Goal: Task Accomplishment & Management: Manage account settings

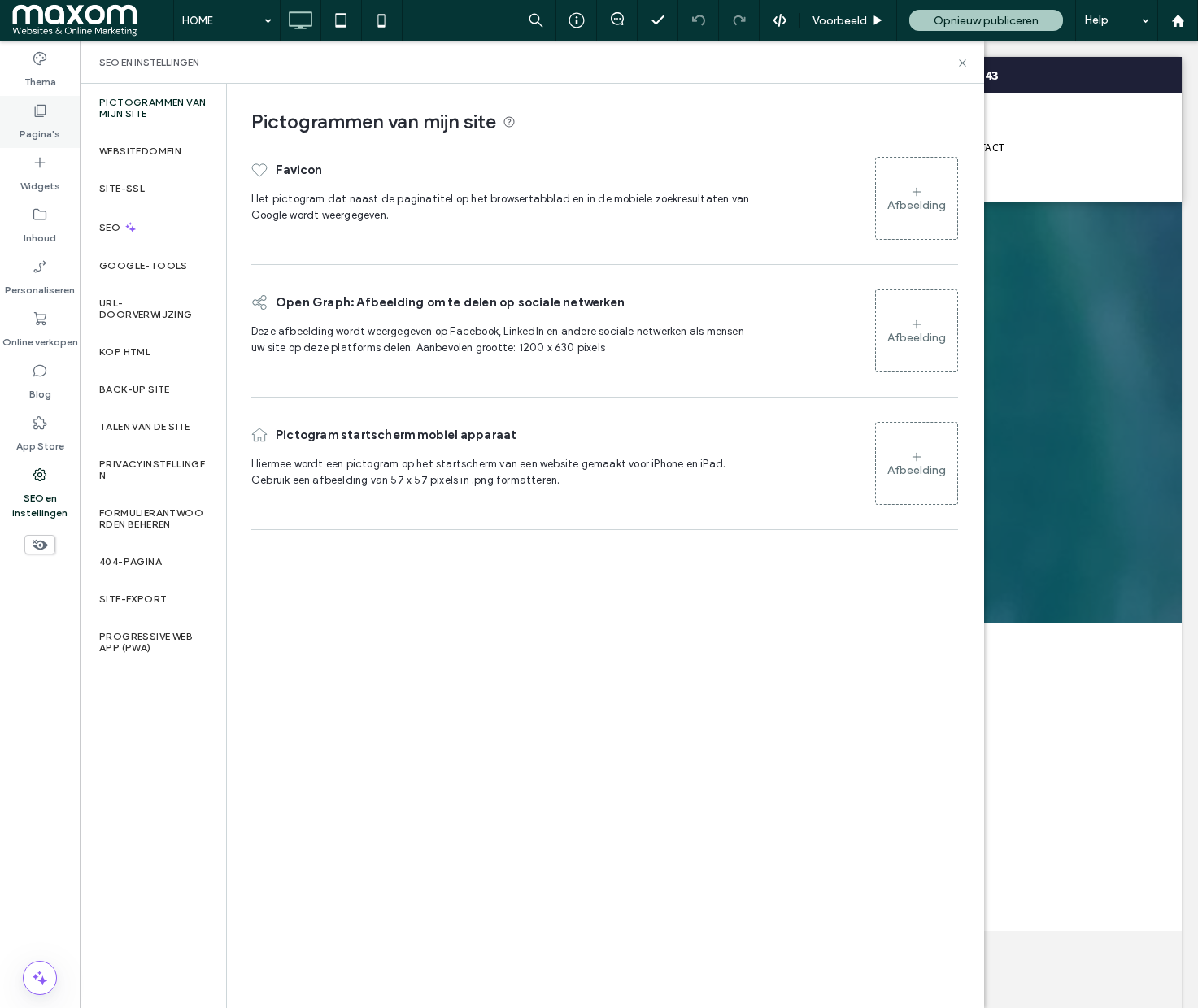
click at [51, 126] on label "Pagina's" at bounding box center [40, 130] width 40 height 23
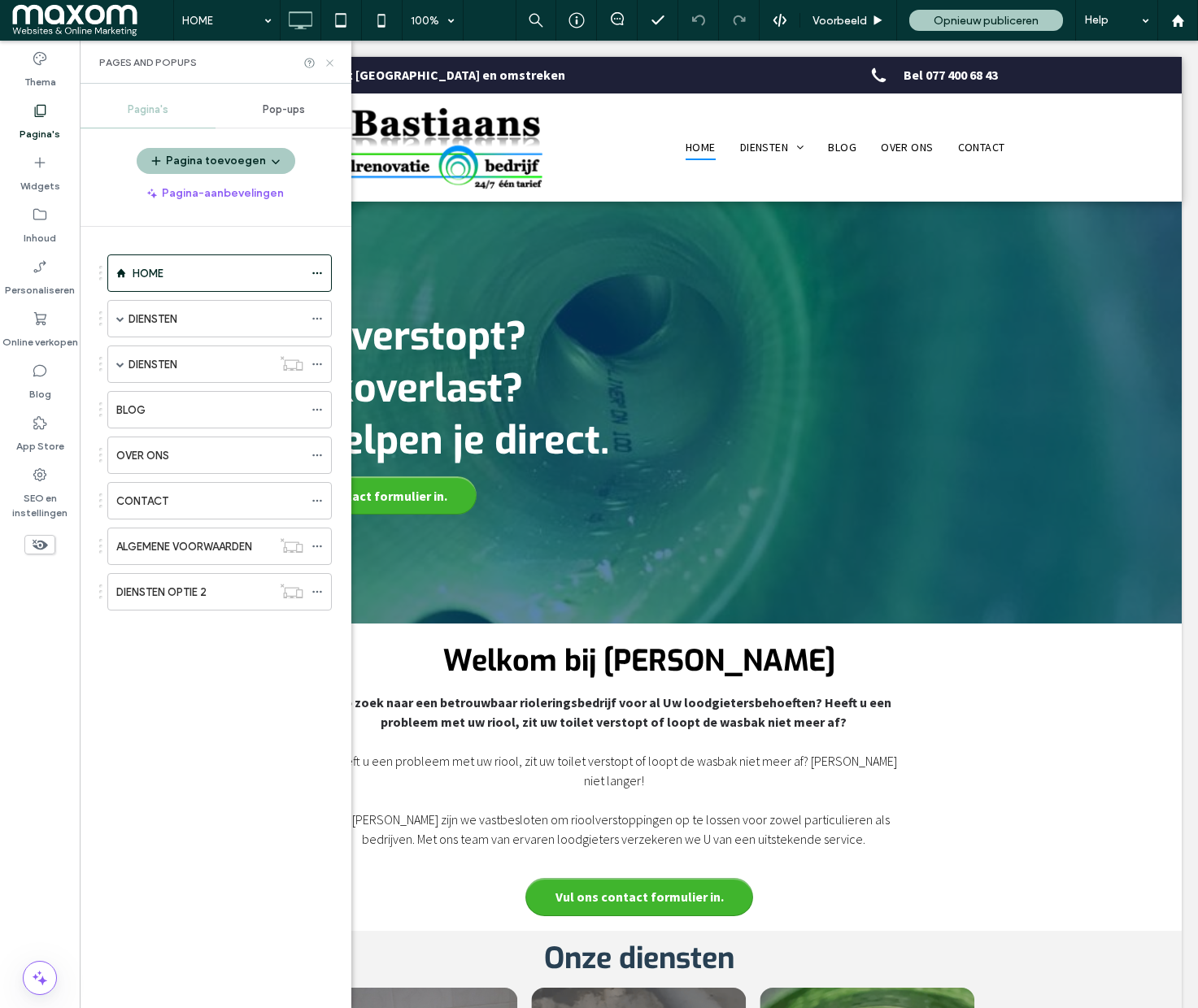
click at [330, 61] on use at bounding box center [328, 63] width 6 height 6
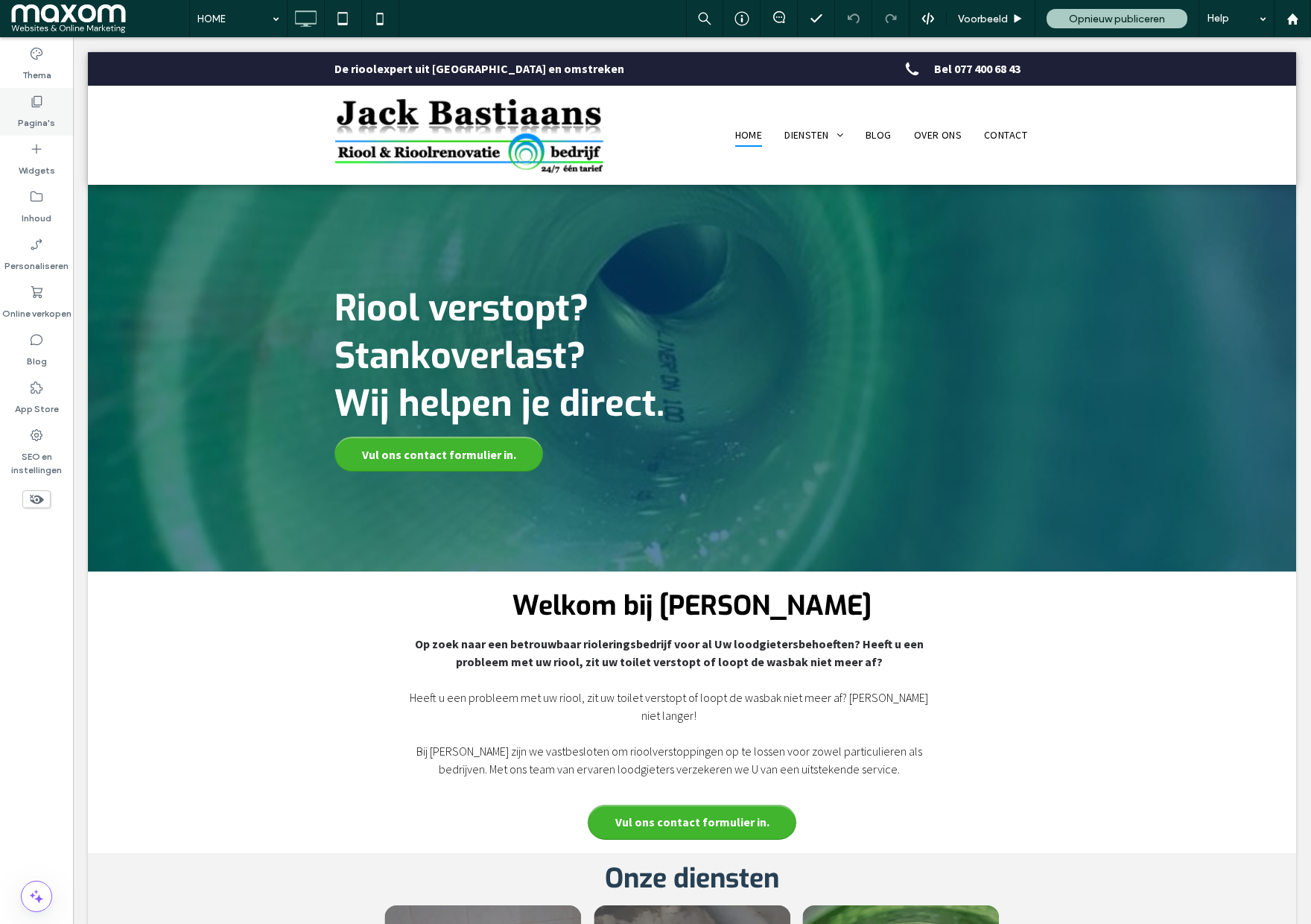
click at [41, 119] on label "Pagina's" at bounding box center [36, 119] width 37 height 21
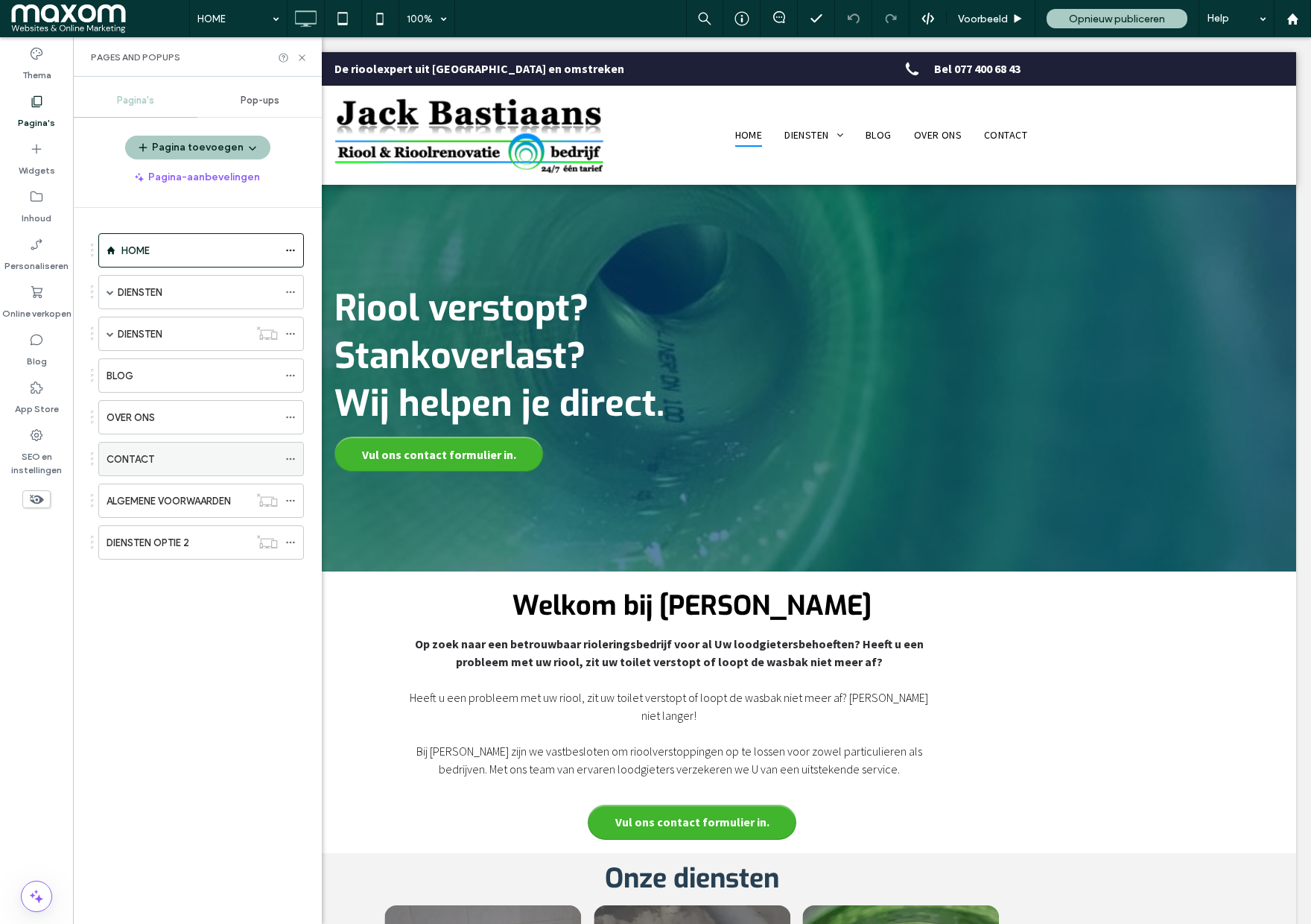
click at [143, 454] on label "CONTACT" at bounding box center [130, 459] width 48 height 26
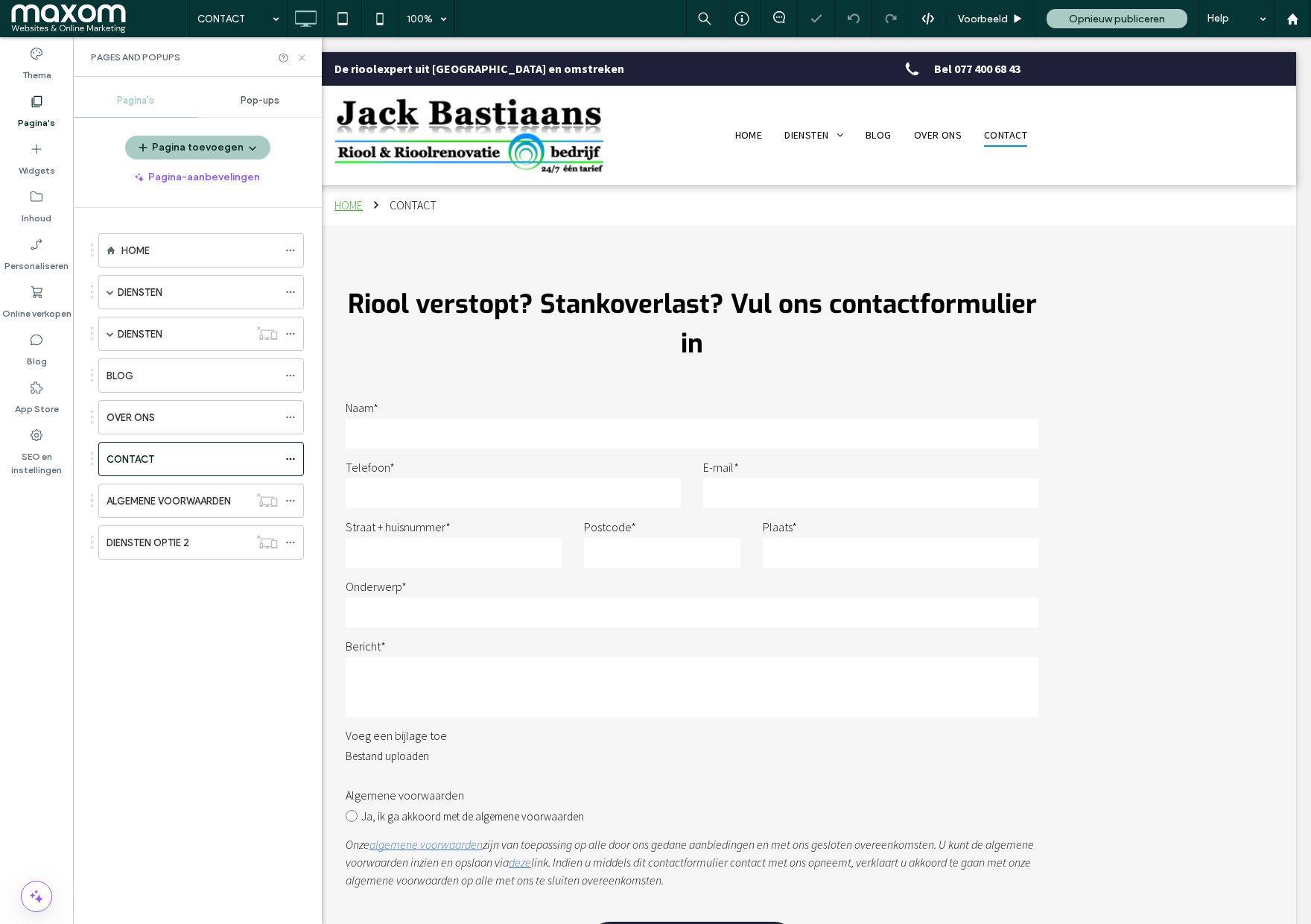
click at [303, 54] on icon at bounding box center [302, 57] width 11 height 11
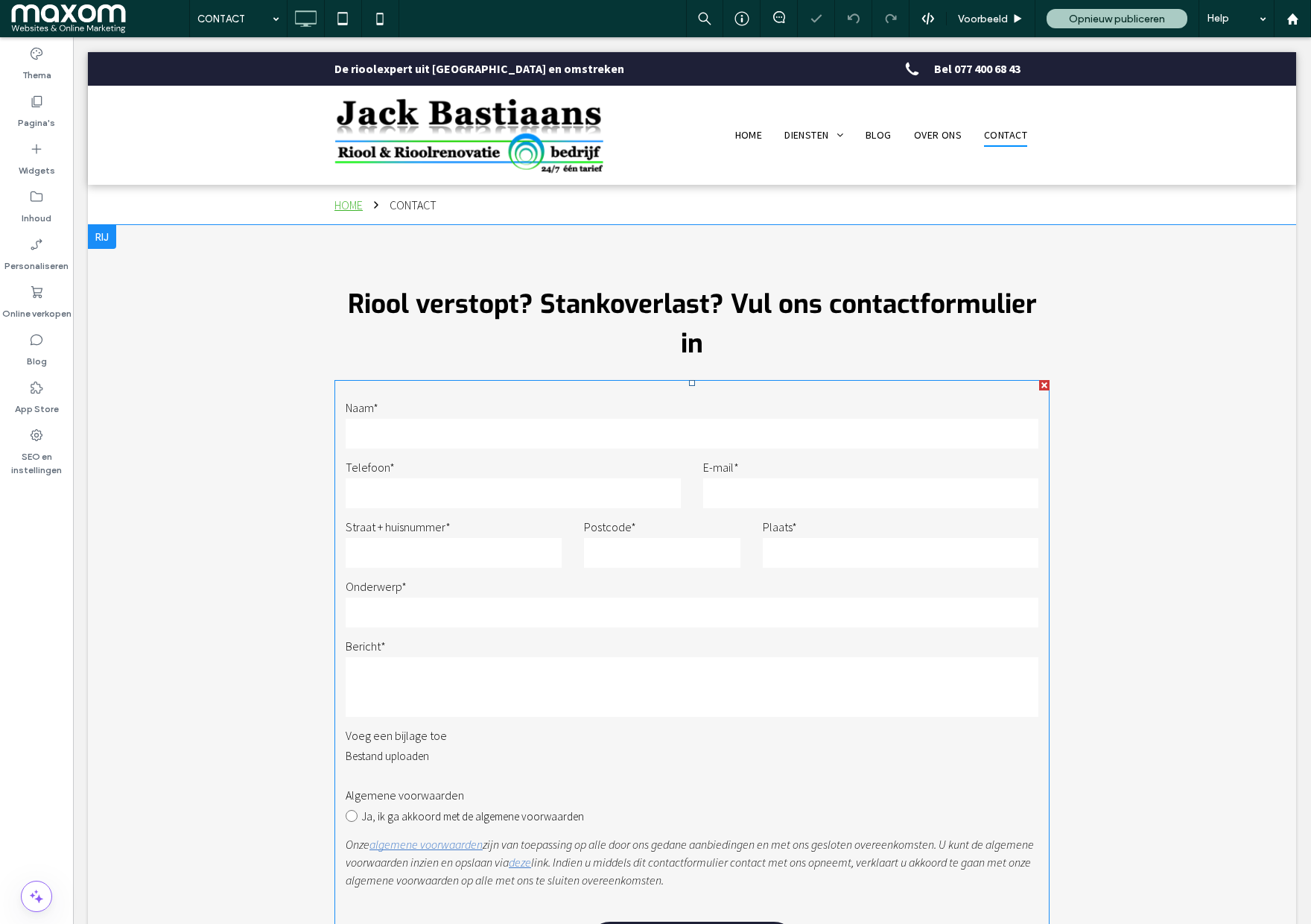
click at [580, 399] on label "Naam*" at bounding box center [692, 407] width 693 height 18
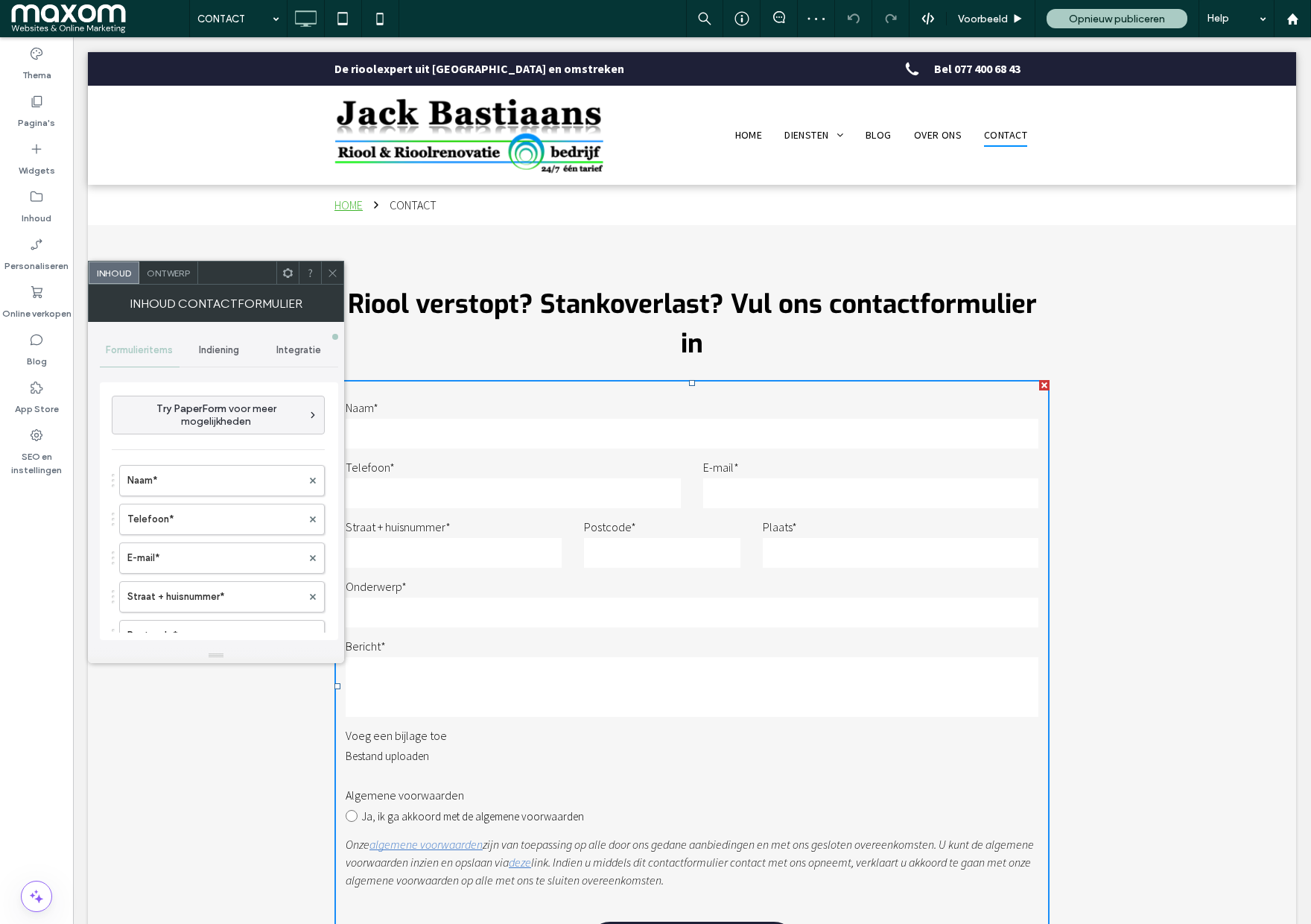
type input "*********"
click at [226, 356] on div "Indiening" at bounding box center [219, 350] width 80 height 33
drag, startPoint x: 244, startPoint y: 414, endPoint x: 254, endPoint y: 426, distance: 15.6
click at [244, 414] on label "Melding van nieuwe indiening" at bounding box center [219, 420] width 199 height 30
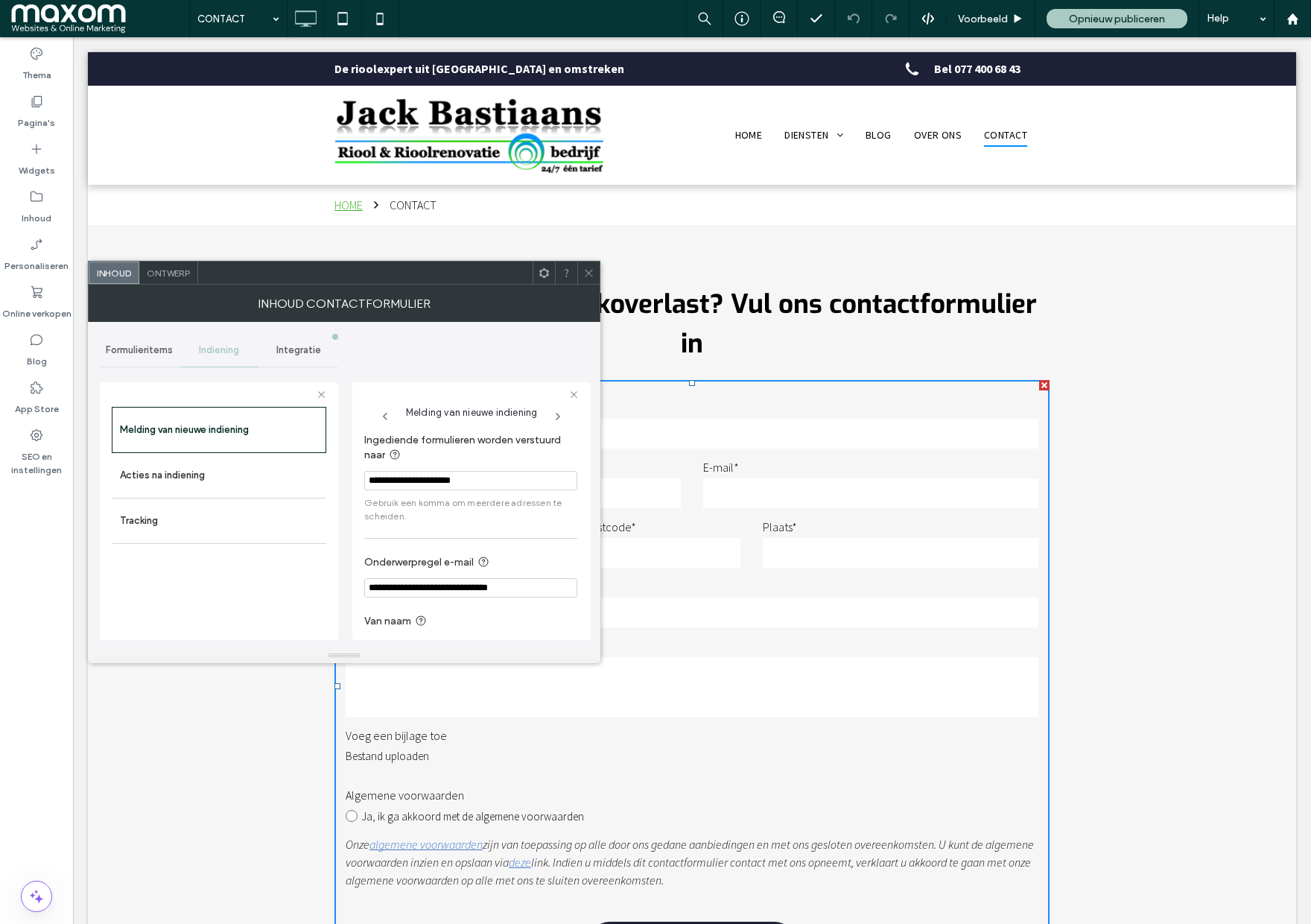
click at [507, 478] on input "**********" at bounding box center [470, 480] width 213 height 19
click at [500, 475] on input "**********" at bounding box center [470, 480] width 213 height 19
click at [493, 483] on input "**********" at bounding box center [470, 480] width 213 height 19
type input "**********"
click at [588, 271] on icon at bounding box center [588, 272] width 11 height 11
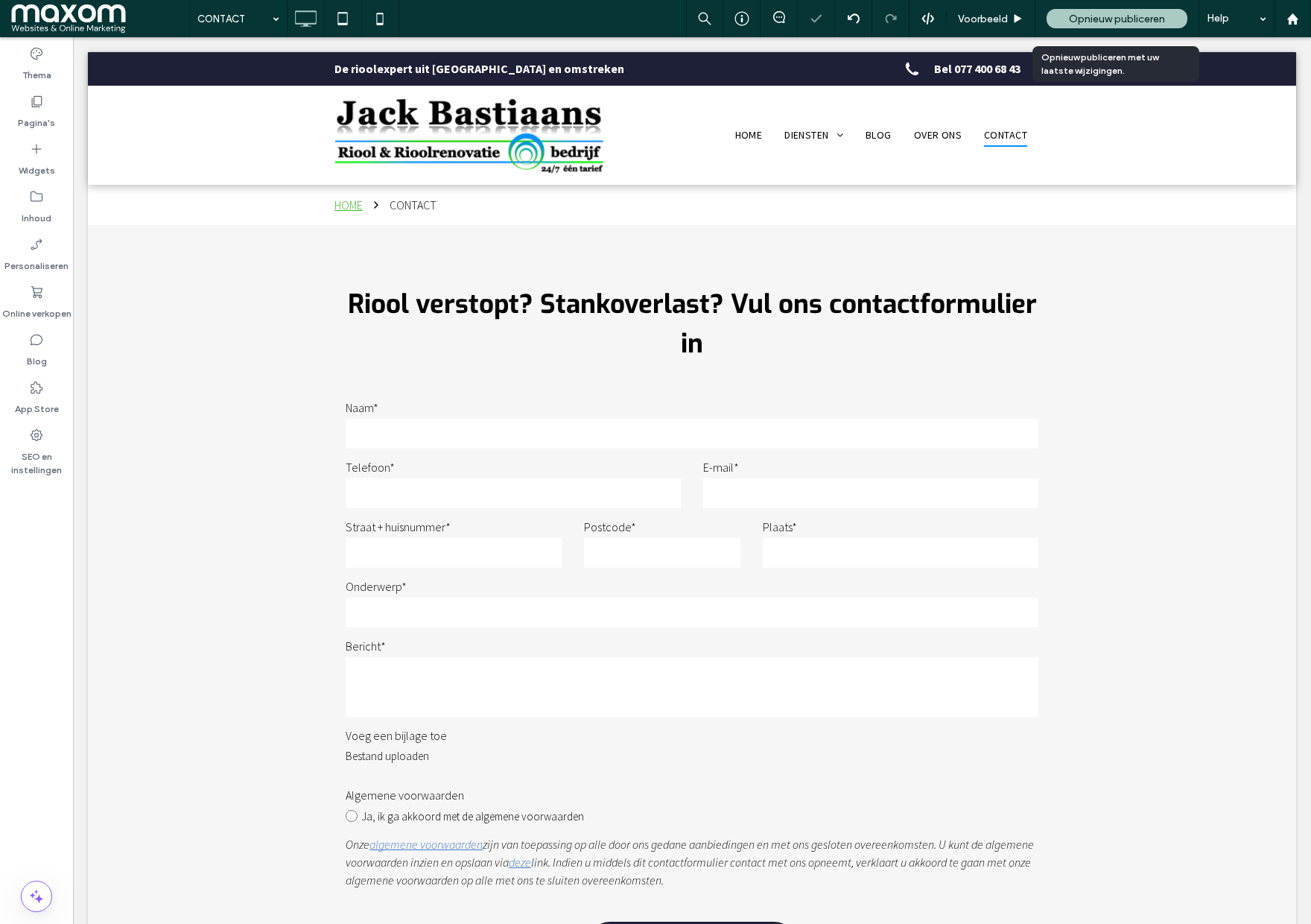
click at [1093, 13] on span "Opnieuw publiceren" at bounding box center [1117, 19] width 96 height 13
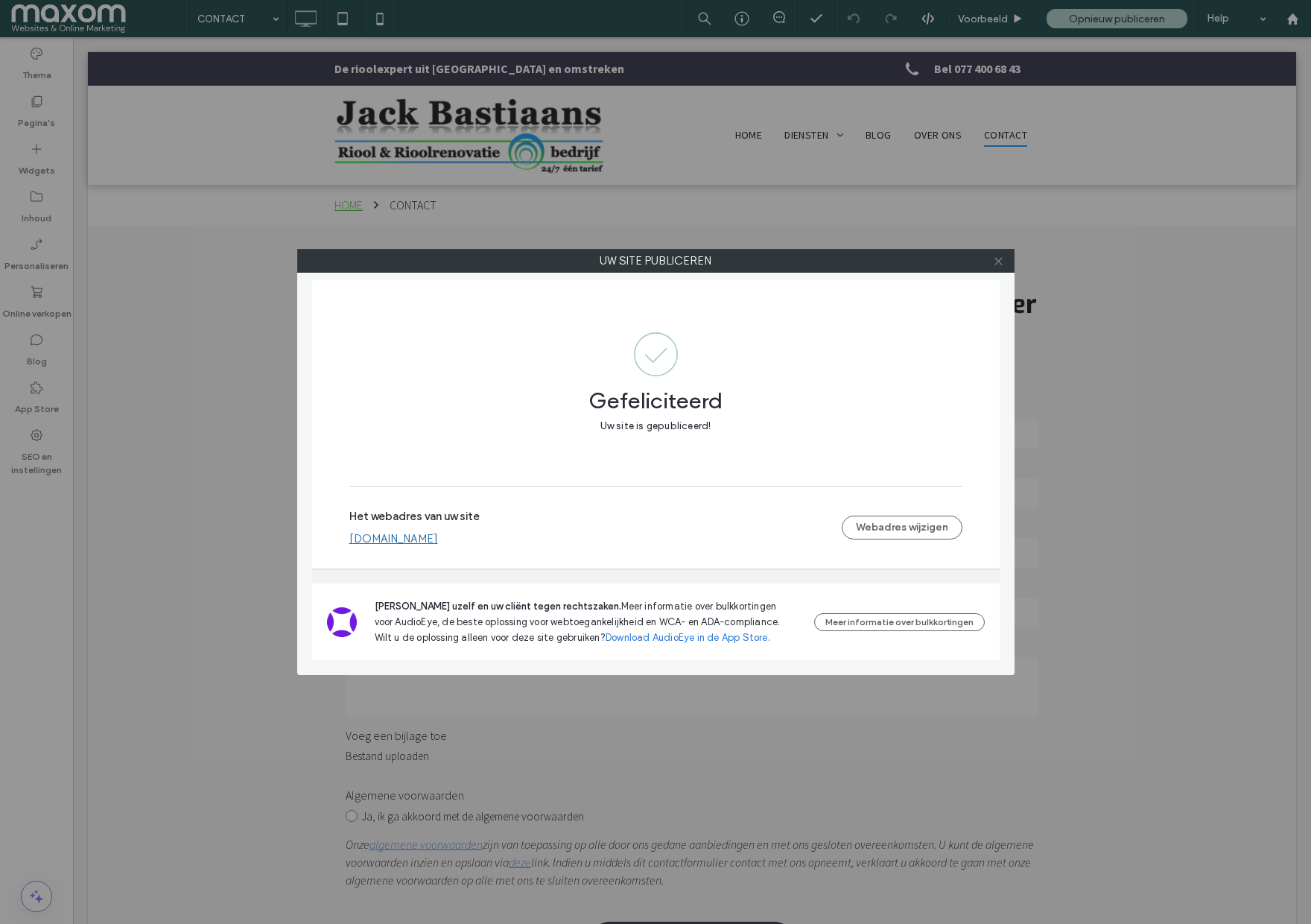
click at [998, 258] on icon at bounding box center [998, 261] width 11 height 11
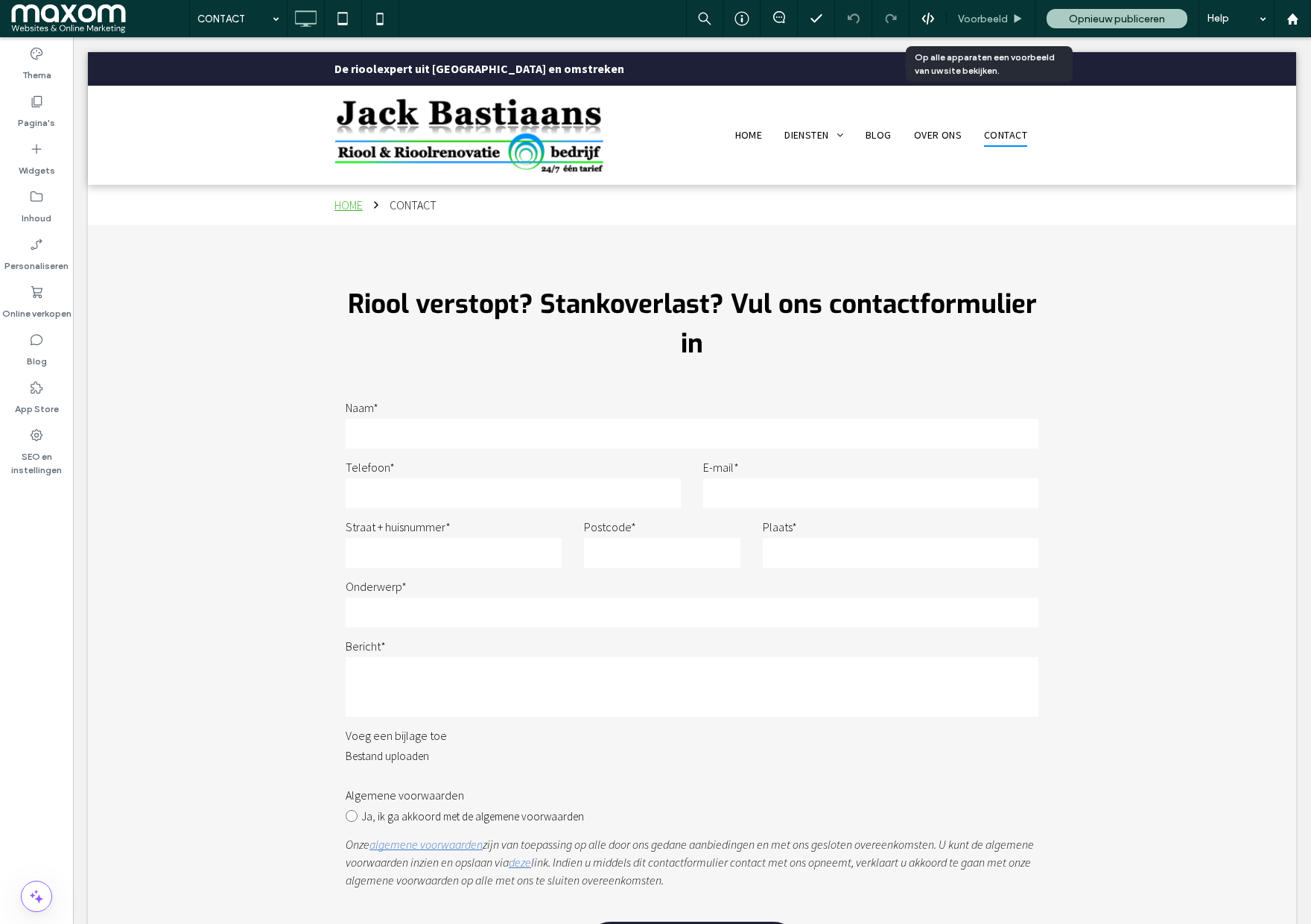
click at [1001, 23] on span "Voorbeeld" at bounding box center [982, 19] width 50 height 13
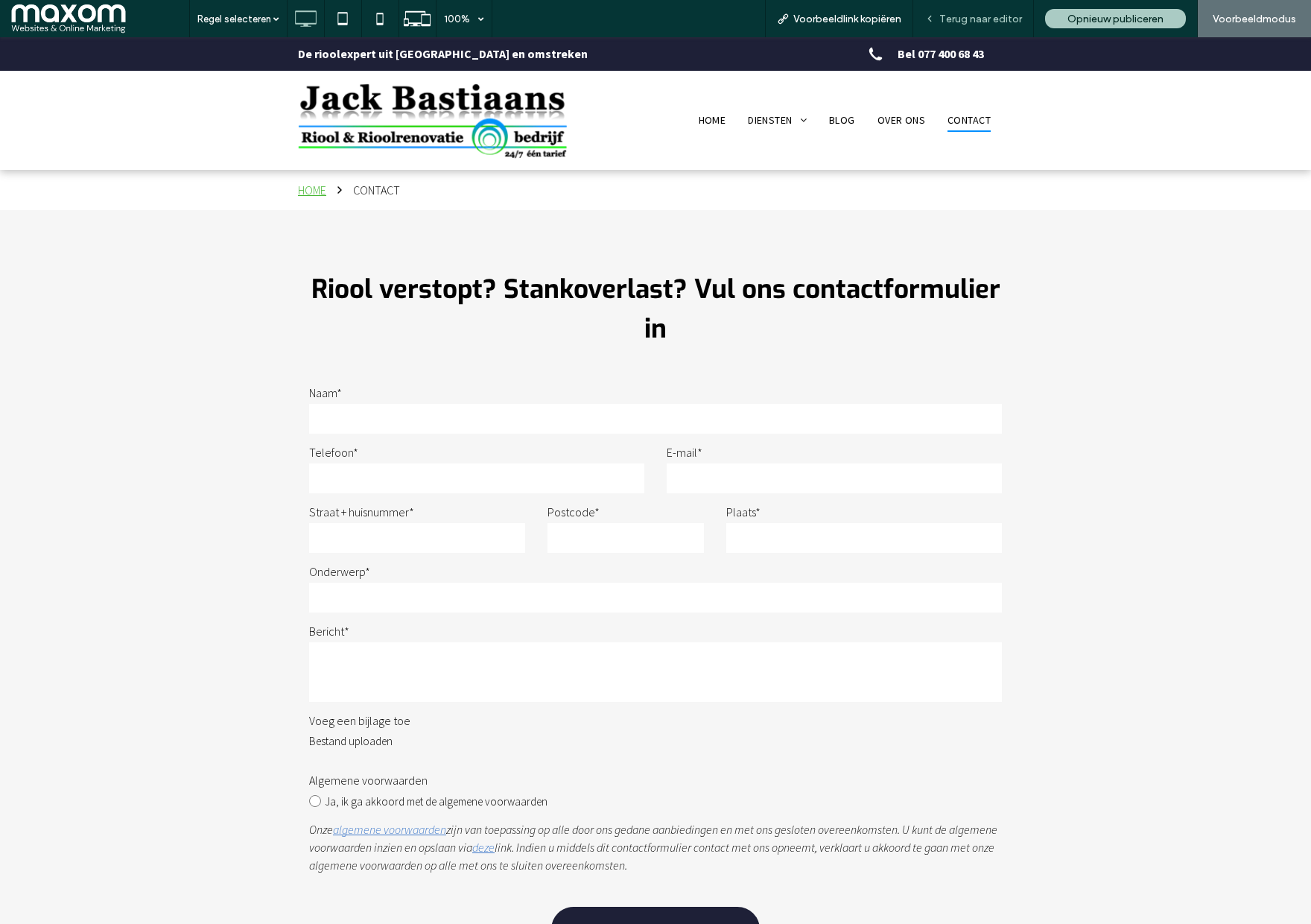
click at [976, 23] on span "Terug naar editor" at bounding box center [981, 19] width 83 height 13
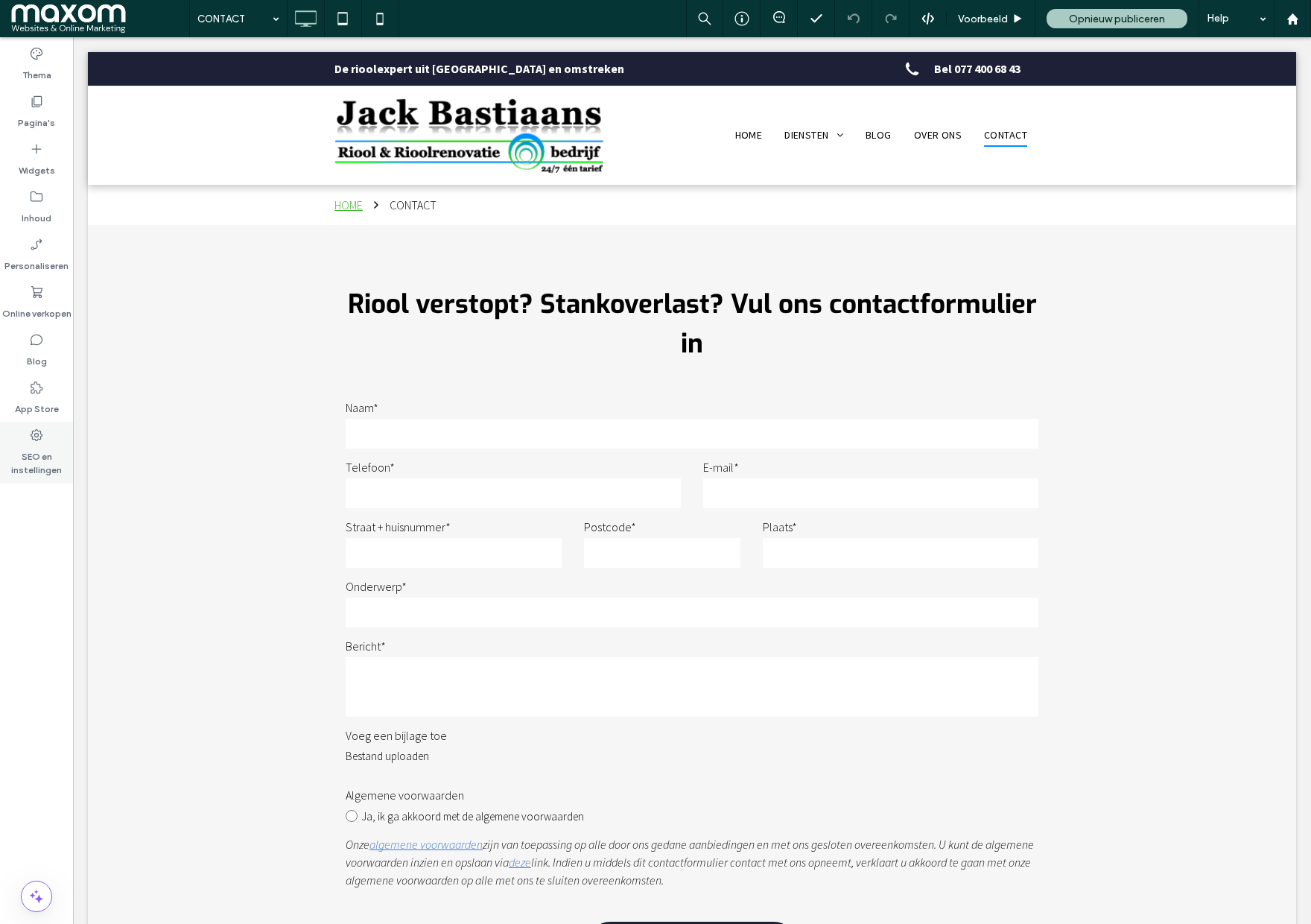
click at [44, 440] on div "SEO en instellingen" at bounding box center [36, 452] width 73 height 61
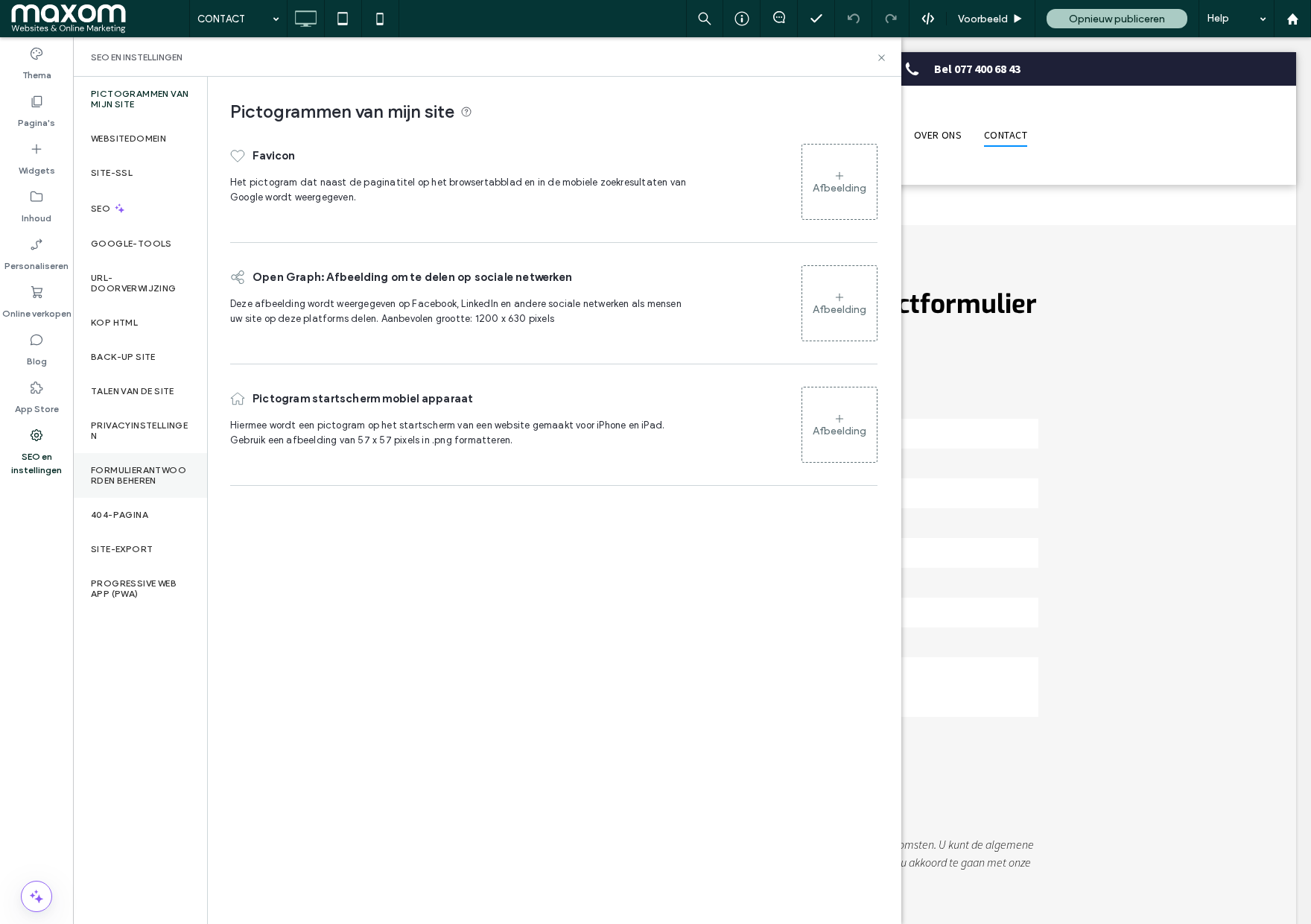
click at [174, 481] on label "Formulierantwoorden beheren" at bounding box center [140, 475] width 99 height 21
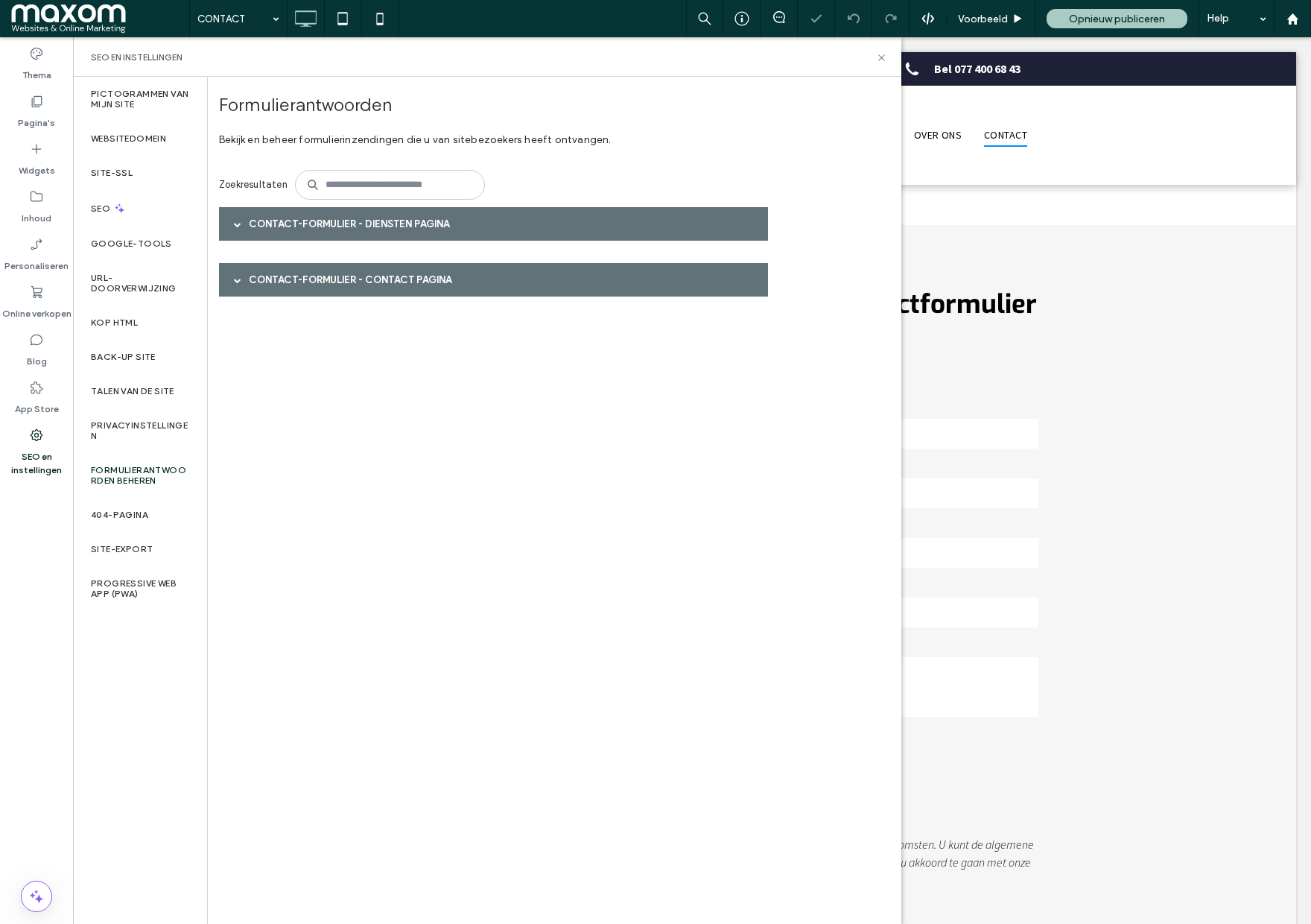
click at [297, 226] on div "Contact-formulier - DIENSTEN pagina" at bounding box center [493, 224] width 549 height 34
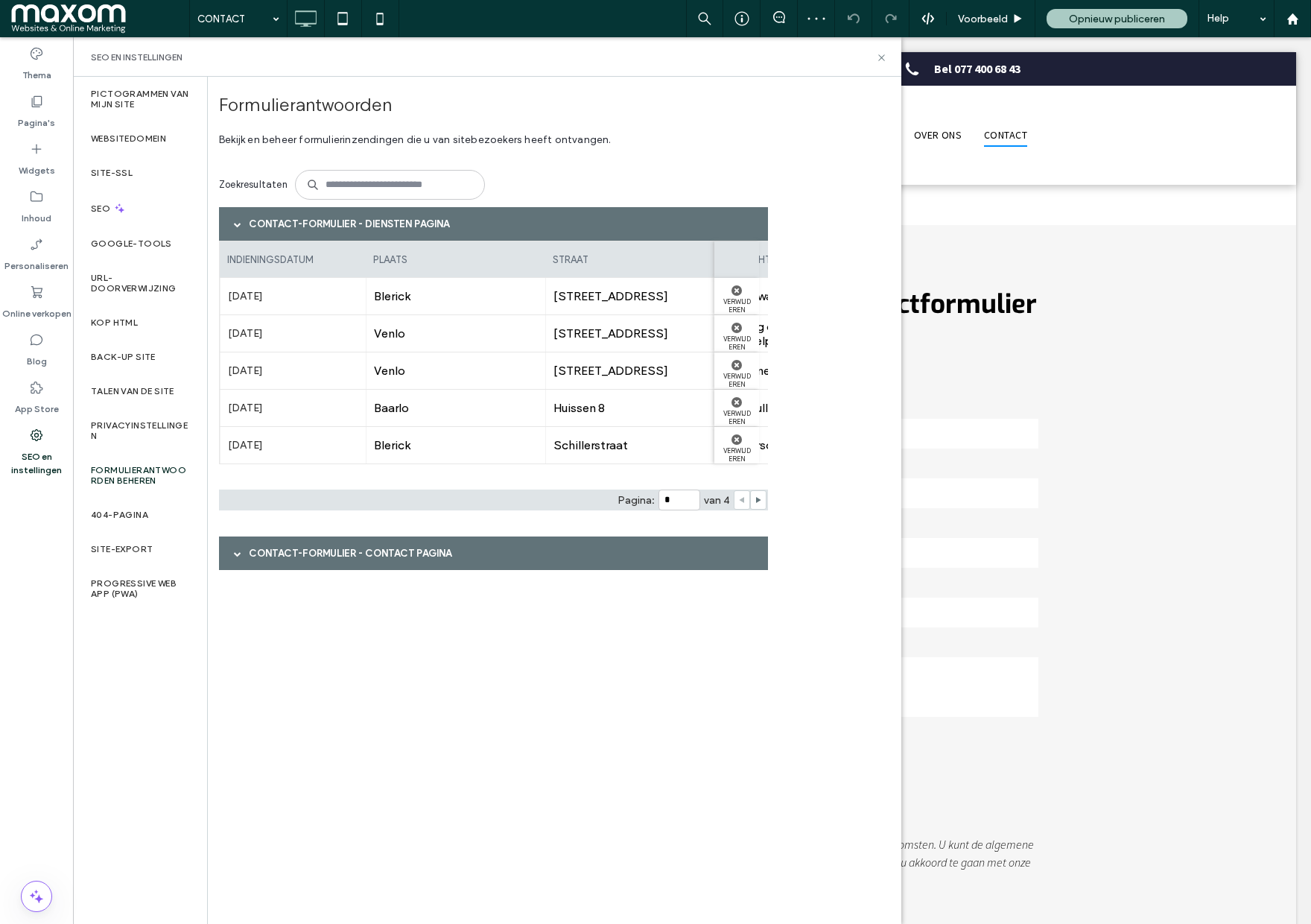
drag, startPoint x: 276, startPoint y: 555, endPoint x: 366, endPoint y: 471, distance: 123.1
click at [277, 555] on div "Contact-formulier - CONTACT pagina" at bounding box center [493, 553] width 549 height 34
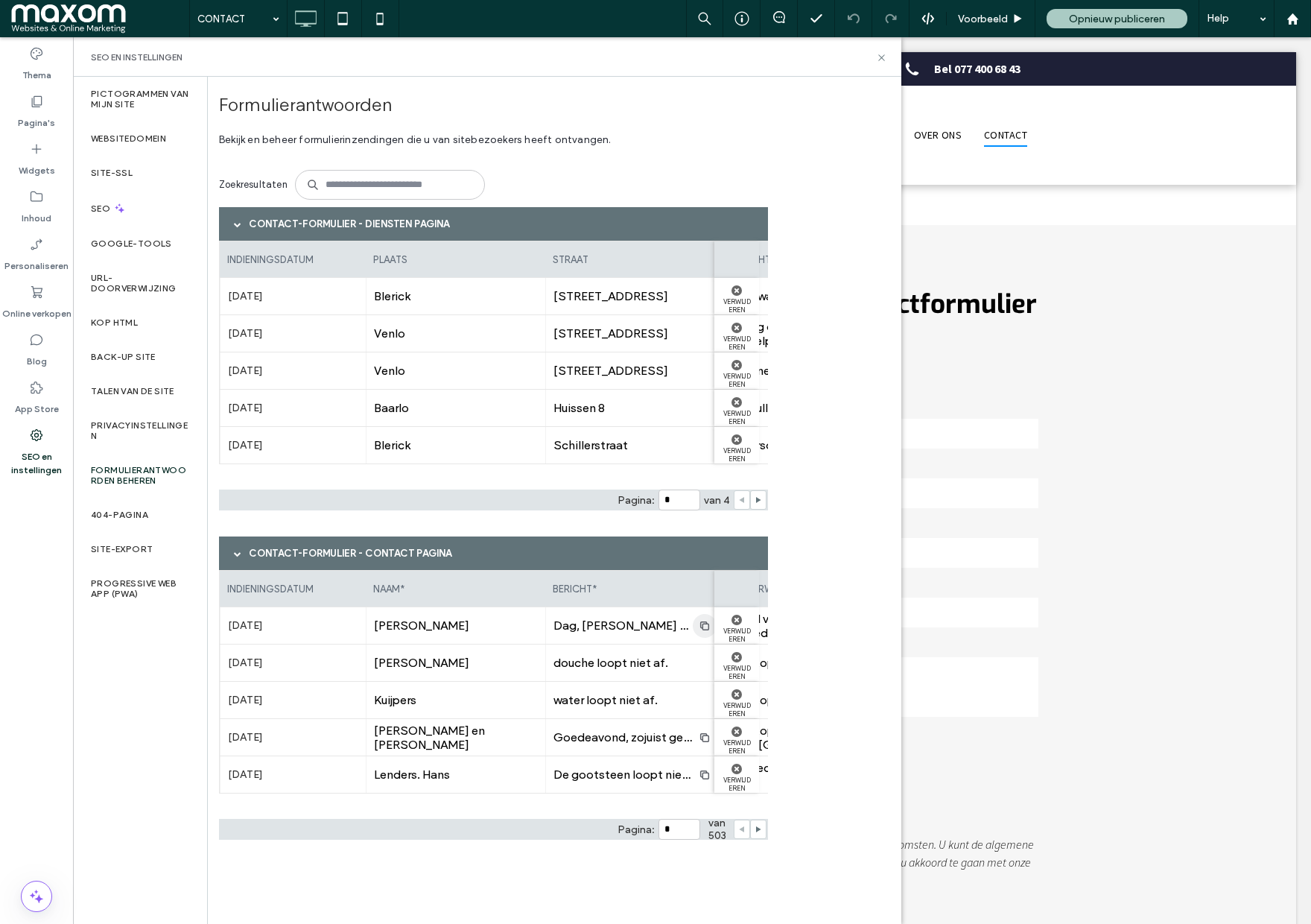
click at [695, 626] on span "button" at bounding box center [705, 626] width 24 height 24
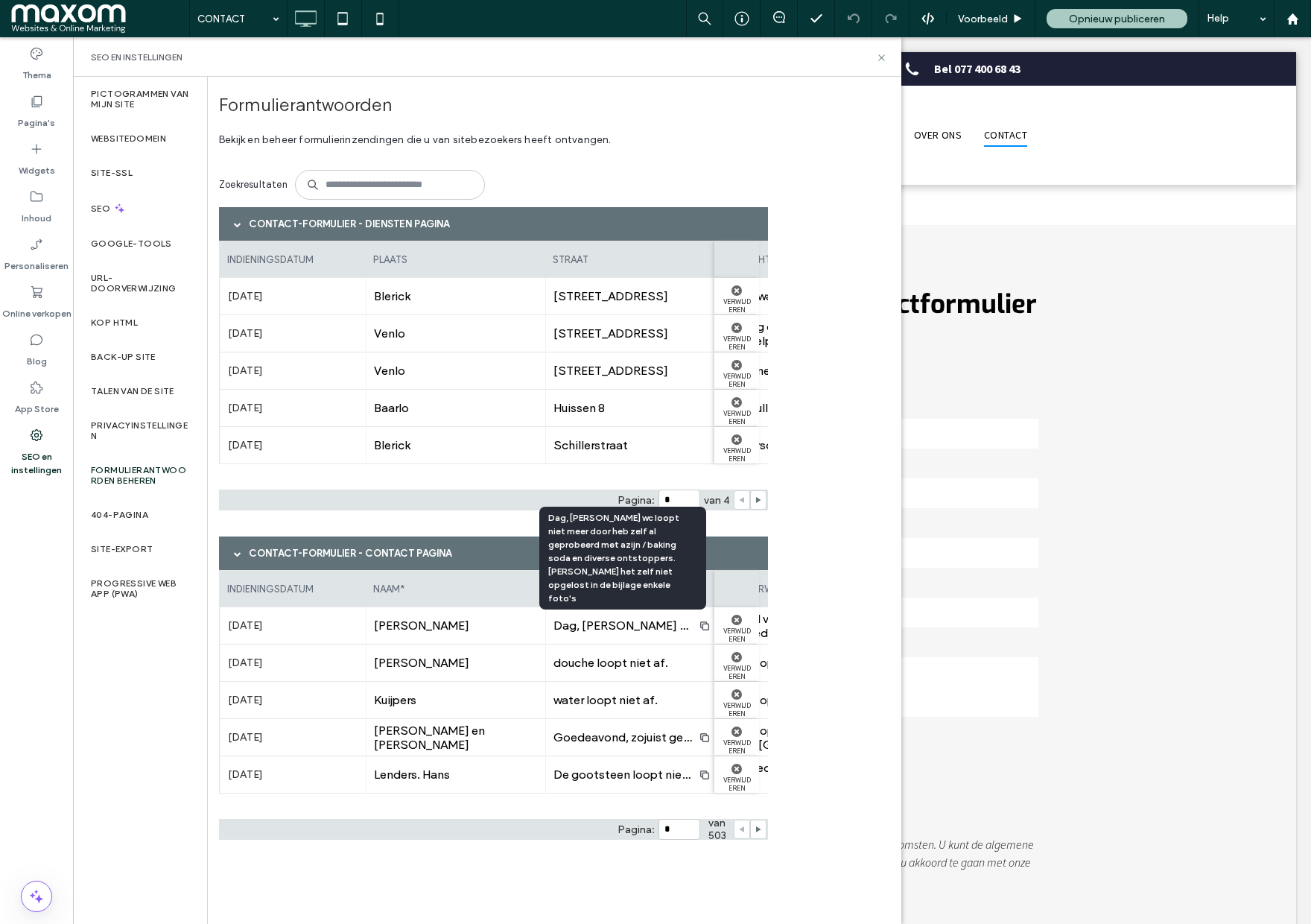
click at [642, 629] on span "Dag, Mijn wc loopt niet meer door heb zelf al geprobeerd met azijn / baking sod…" at bounding box center [1055, 625] width 1002 height 14
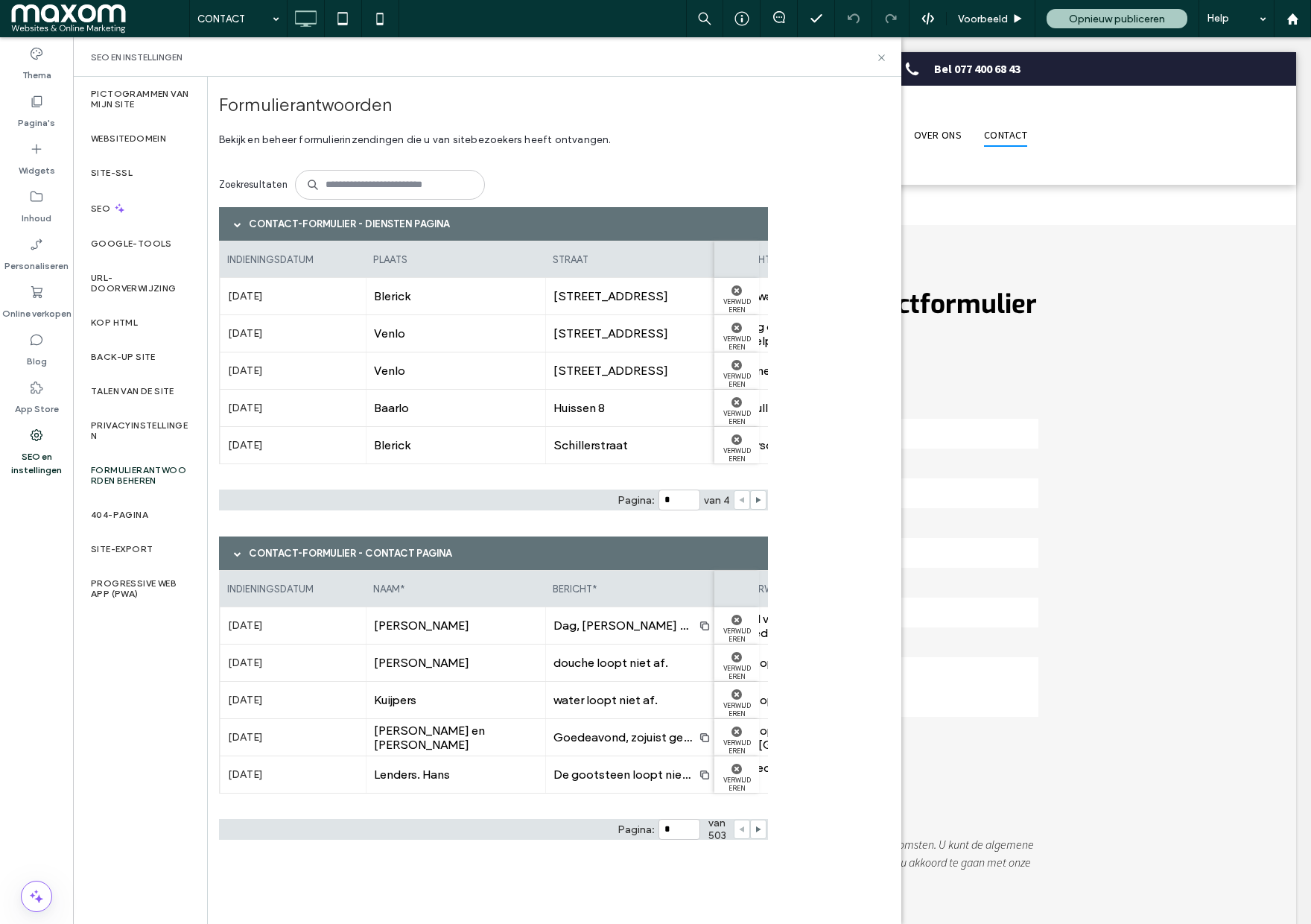
click at [412, 631] on span "Hendrik" at bounding box center [456, 625] width 164 height 14
click at [148, 476] on label "Formulierantwoorden beheren" at bounding box center [140, 475] width 99 height 21
click at [159, 475] on label "Formulierantwoorden beheren" at bounding box center [140, 475] width 99 height 21
click at [140, 475] on label "Formulierantwoorden beheren" at bounding box center [140, 475] width 99 height 21
drag, startPoint x: 882, startPoint y: 57, endPoint x: 958, endPoint y: 3, distance: 93.2
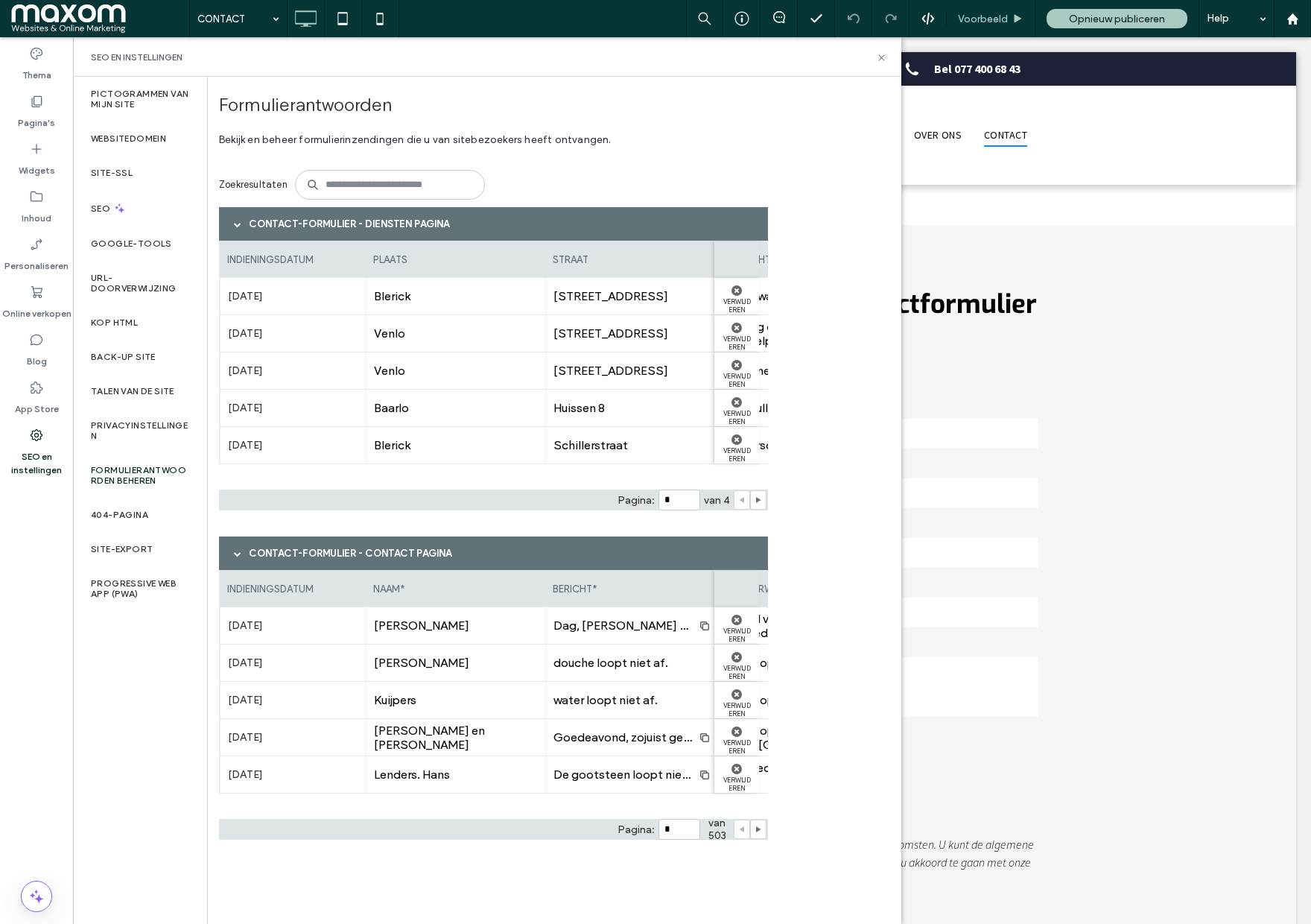
click at [882, 57] on use at bounding box center [881, 57] width 6 height 6
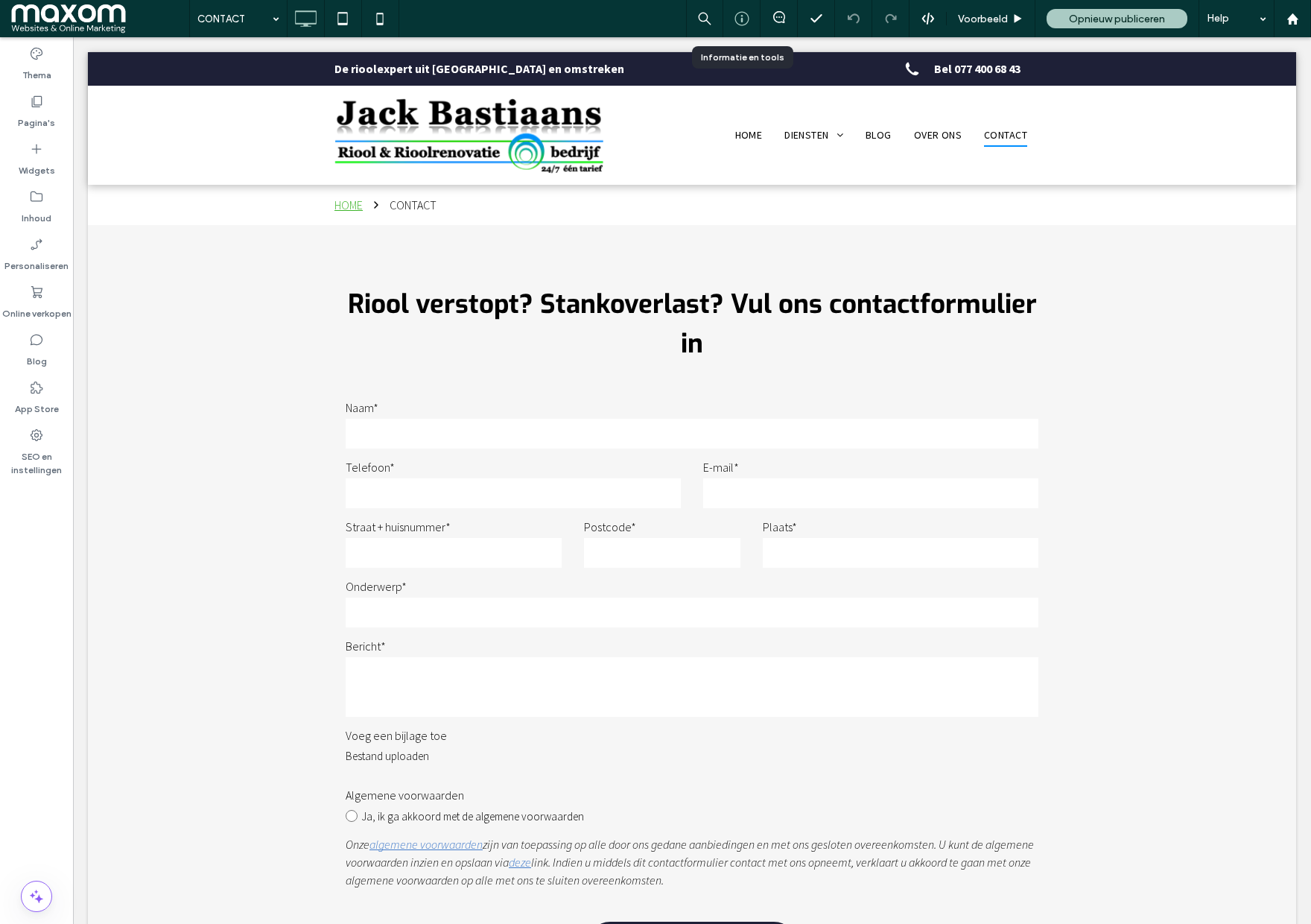
click at [745, 16] on use at bounding box center [741, 19] width 14 height 14
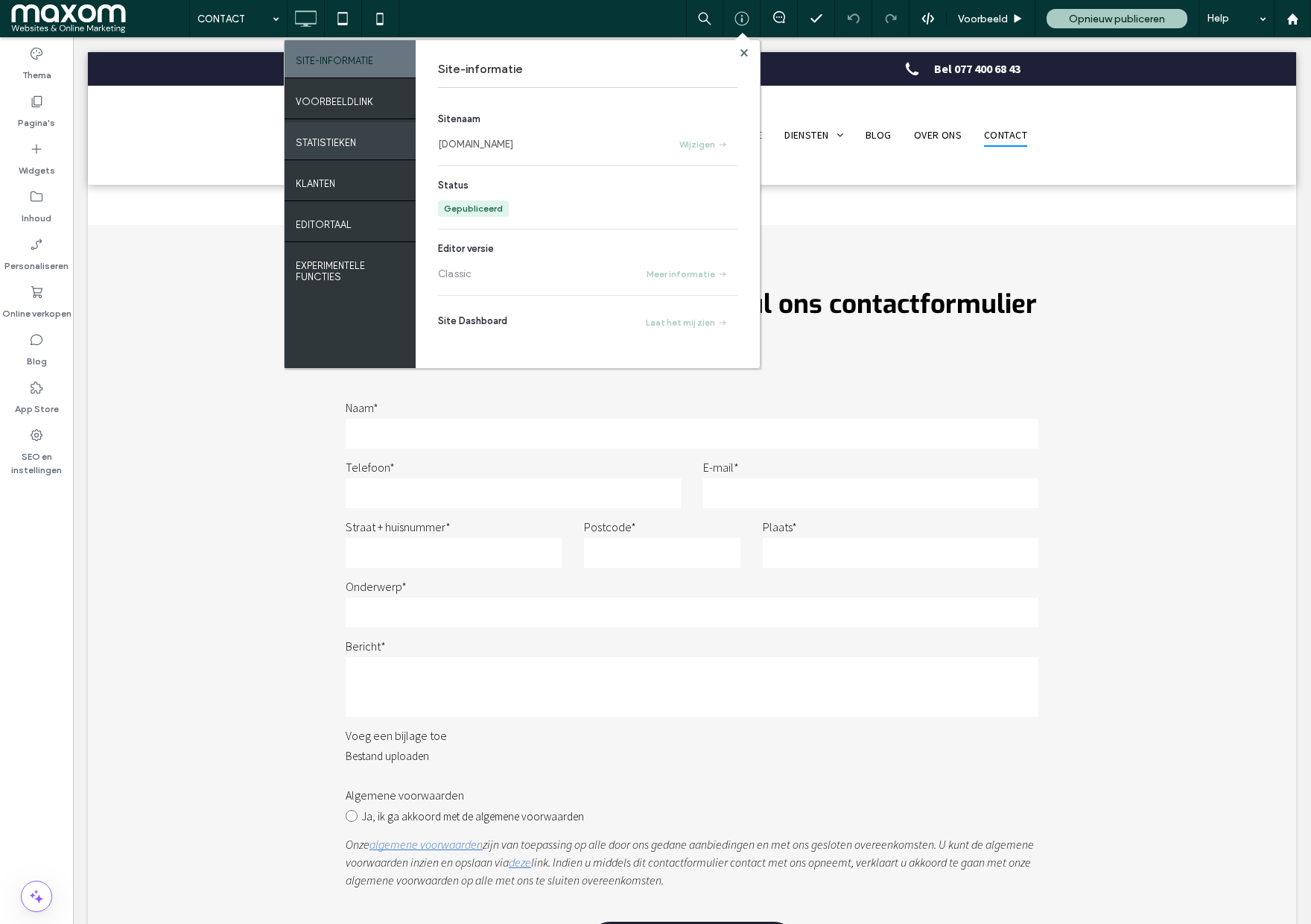
click at [326, 148] on label "Statistieken" at bounding box center [326, 139] width 61 height 19
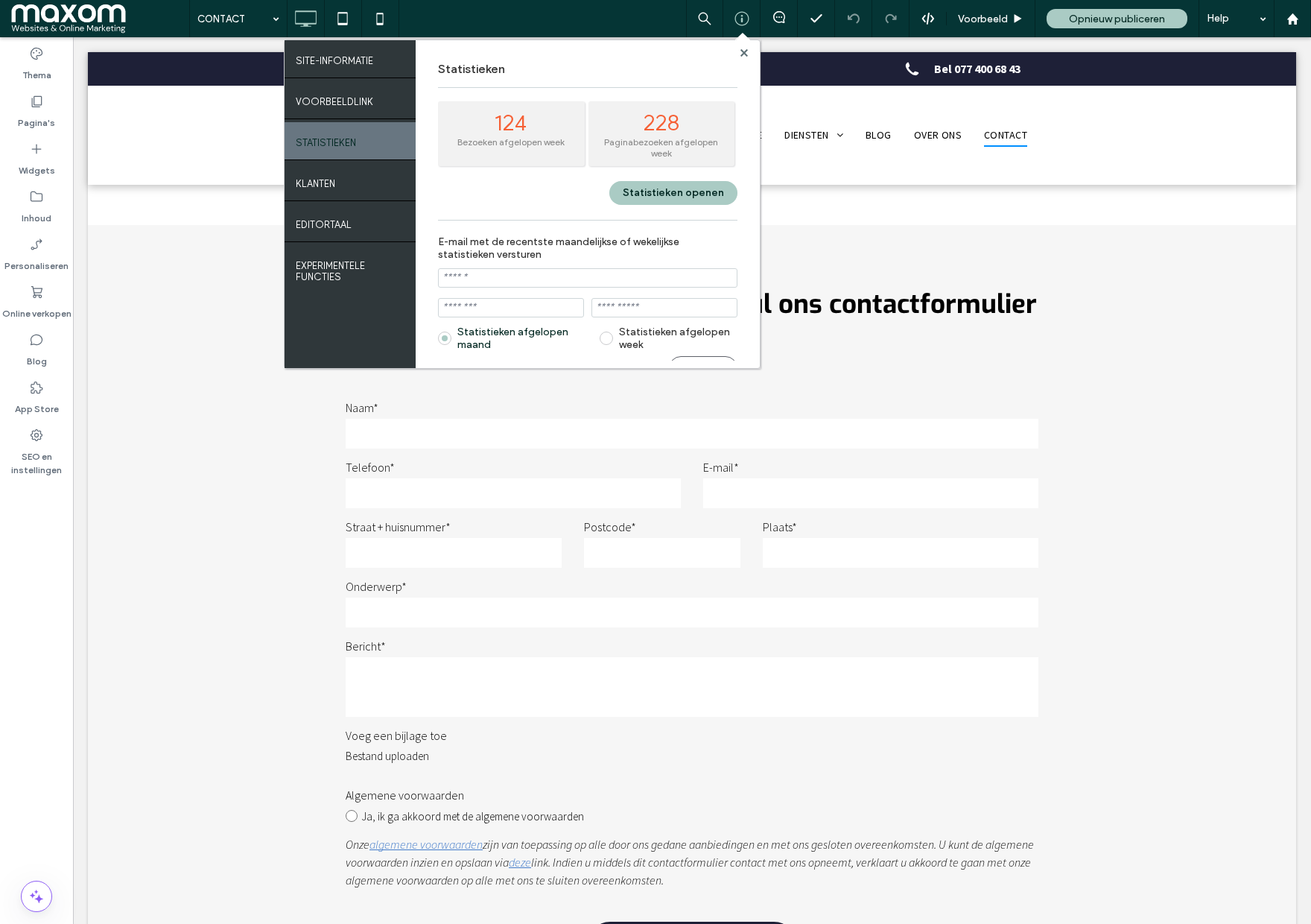
scroll to position [21, 0]
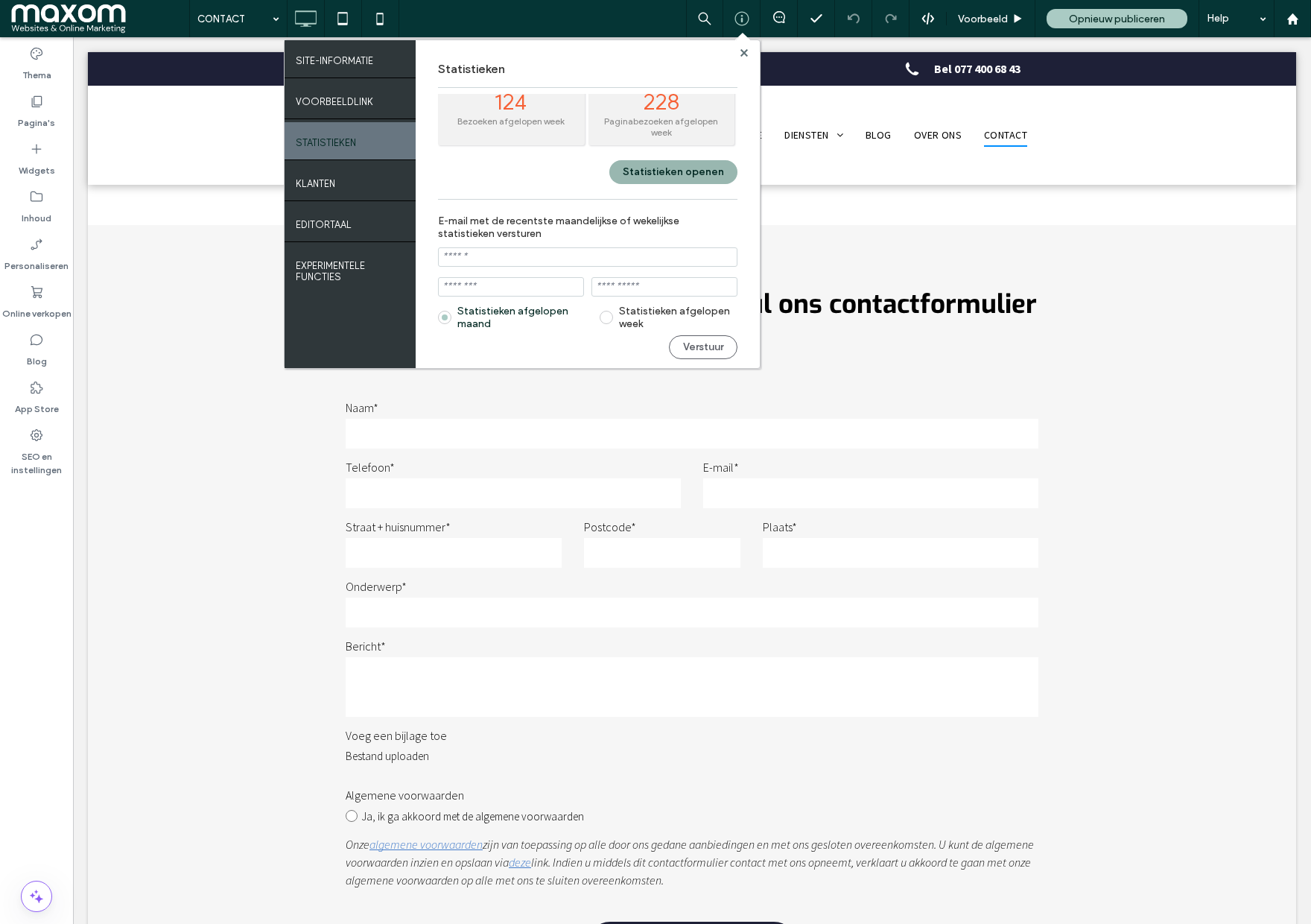
click at [669, 175] on button "Statistieken openen" at bounding box center [674, 172] width 128 height 24
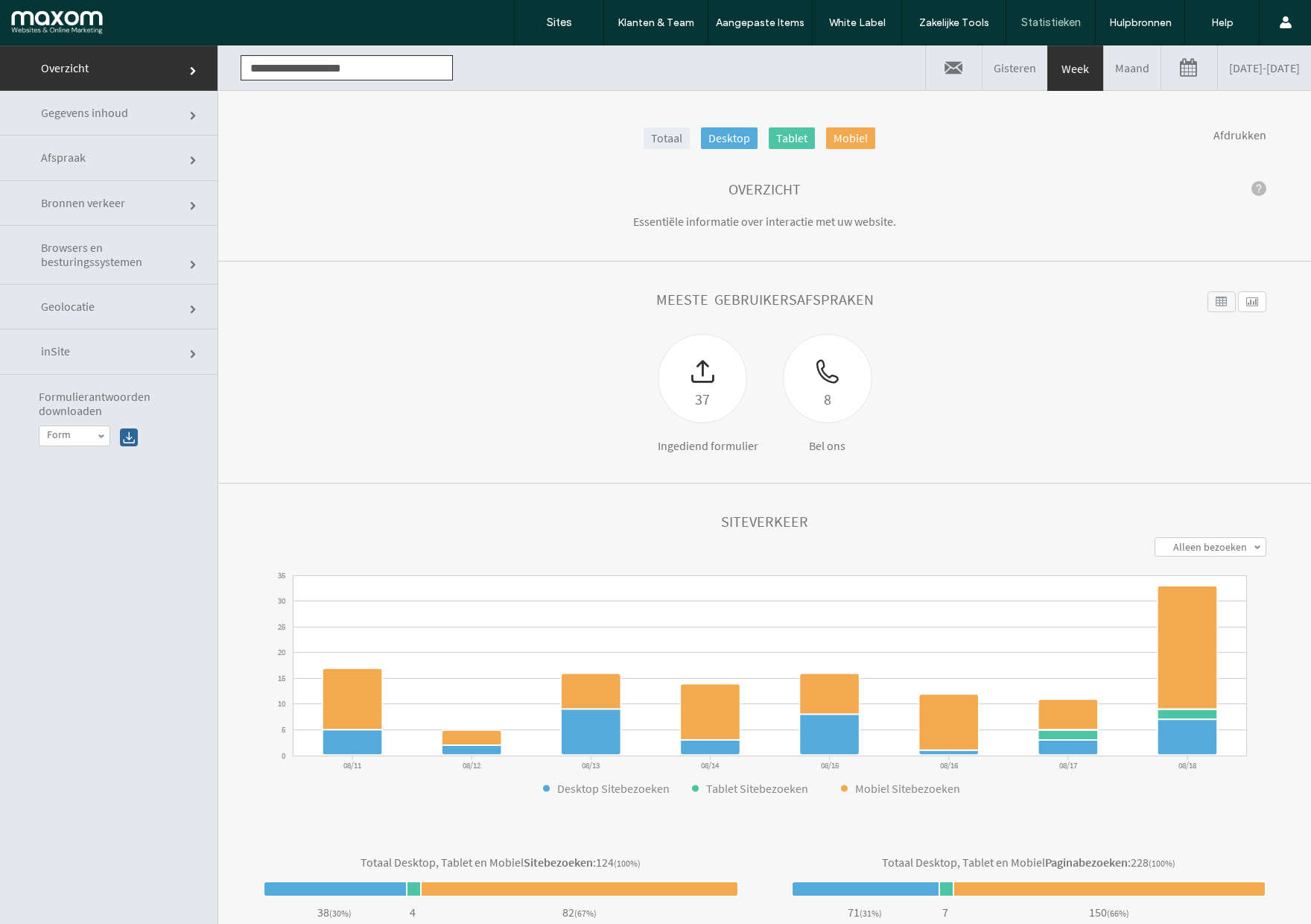
click at [73, 434] on label "Form" at bounding box center [71, 434] width 48 height 13
click div "Formulierantwoorden downloaden **** **** Form Form Form"
click div
click at [81, 439] on label "Form" at bounding box center [71, 434] width 48 height 13
click at [81, 476] on link "Form" at bounding box center [93, 472] width 107 height 17
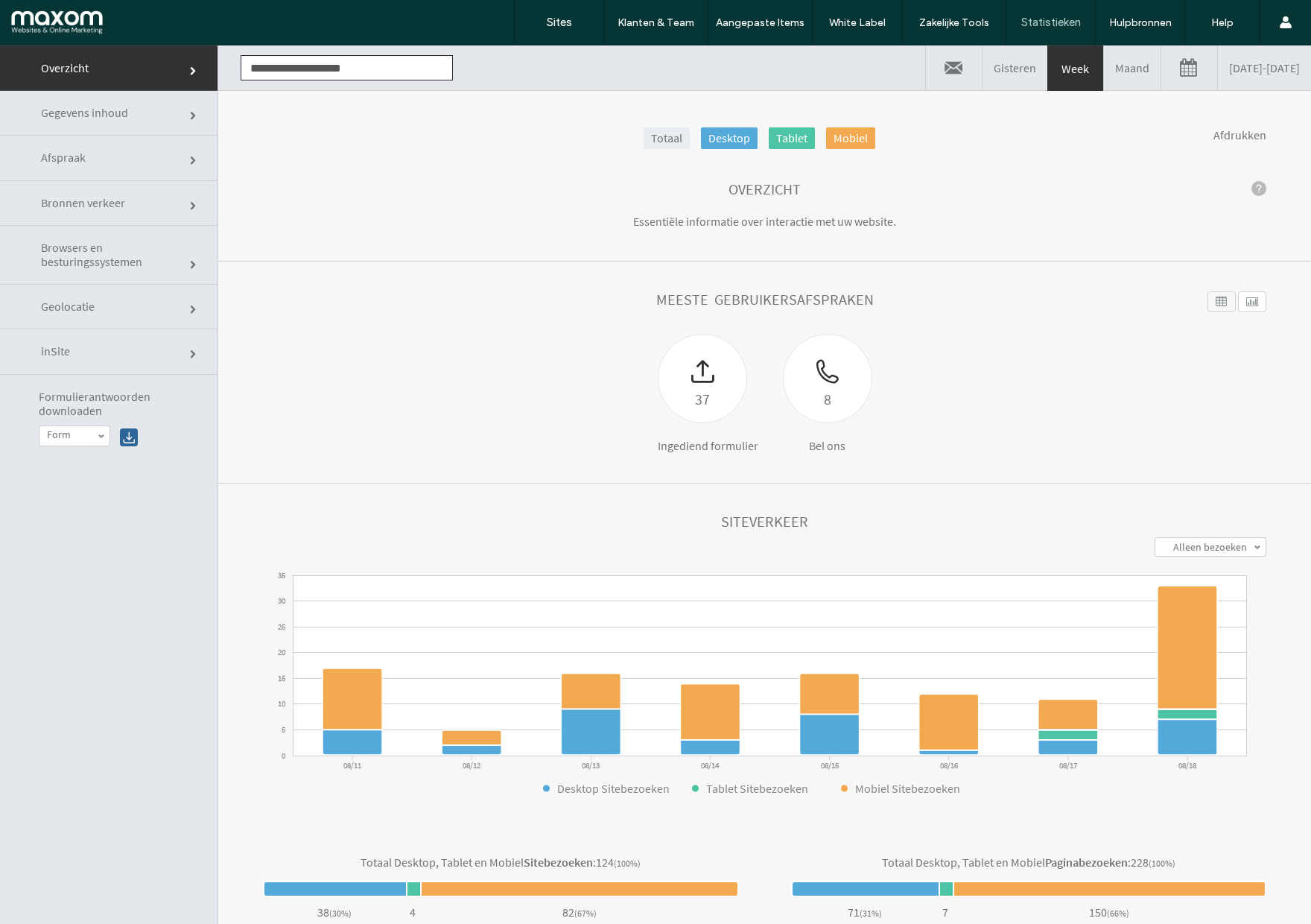
click div
